Goal: Task Accomplishment & Management: Manage account settings

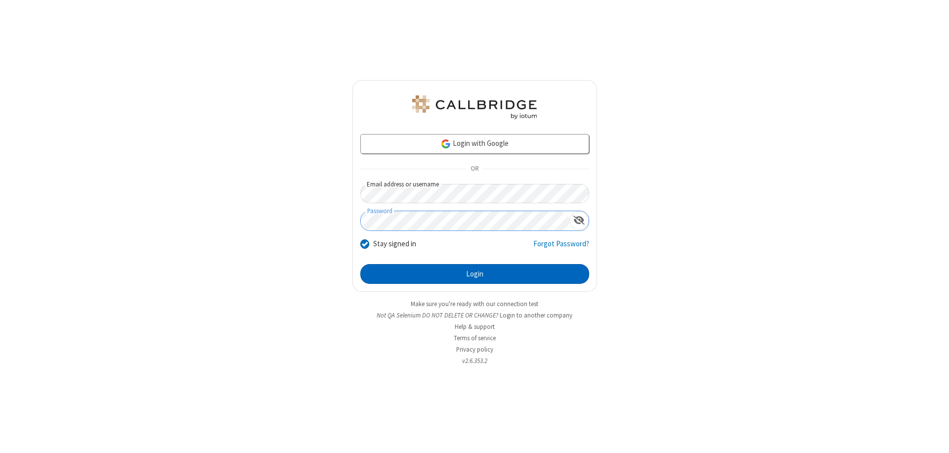
click at [475, 274] on button "Login" at bounding box center [474, 274] width 229 height 20
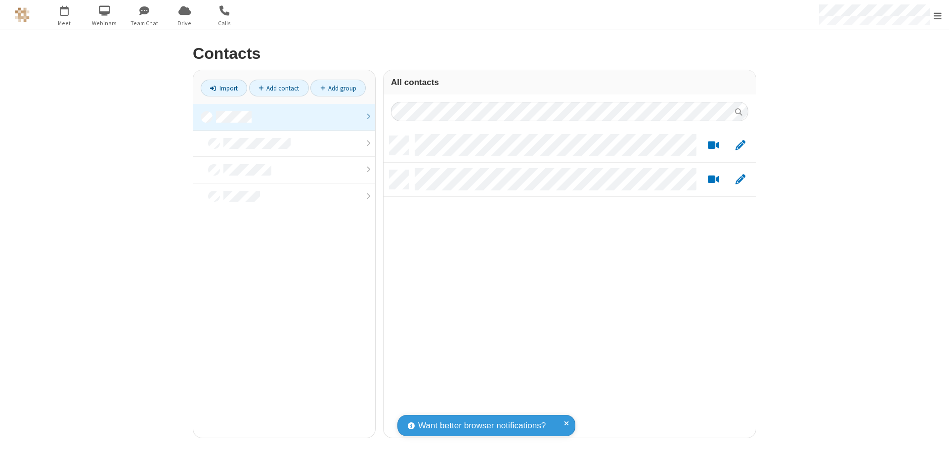
scroll to position [302, 365]
click at [284, 117] on link at bounding box center [284, 117] width 182 height 27
click at [279, 88] on link "Add contact" at bounding box center [279, 88] width 60 height 17
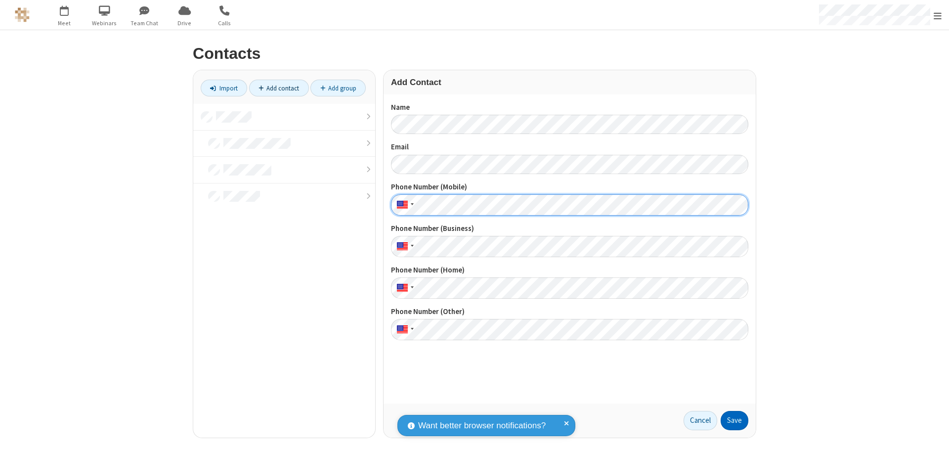
click at [735, 420] on button "Save" at bounding box center [735, 421] width 28 height 20
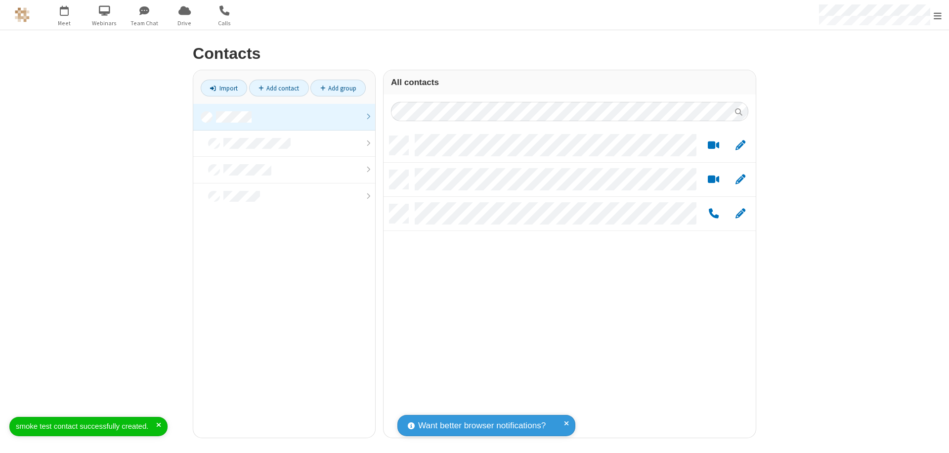
scroll to position [302, 365]
click at [279, 88] on link "Add contact" at bounding box center [279, 88] width 60 height 17
